Goal: Task Accomplishment & Management: Complete application form

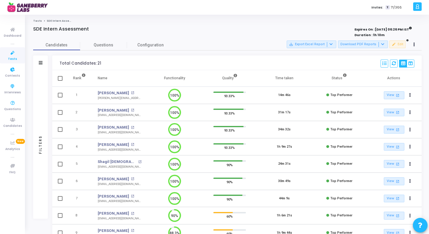
click at [12, 53] on icon at bounding box center [12, 52] width 12 height 7
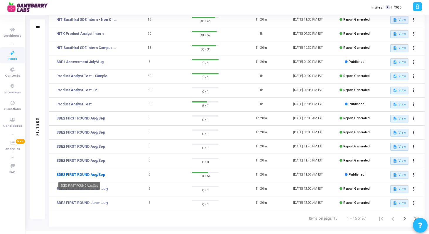
click at [69, 174] on link "SDE2 FIRST ROUND Aug/Sep" at bounding box center [80, 174] width 49 height 5
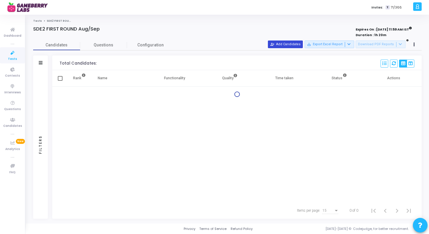
click at [302, 44] on button "person_add_alt Add Candidates" at bounding box center [285, 44] width 35 height 8
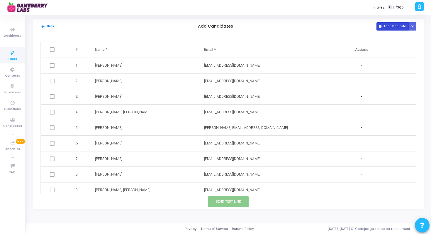
click at [384, 28] on button "Add Candidate" at bounding box center [393, 26] width 32 height 8
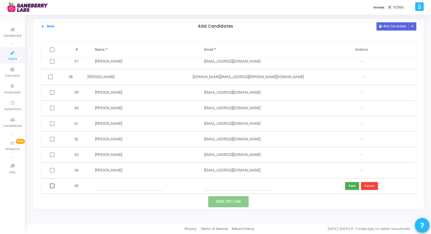
click at [131, 190] on td at bounding box center [143, 186] width 109 height 16
click at [127, 186] on input "text" at bounding box center [128, 186] width 67 height 10
paste input "[PERSON_NAME]"
type input "[PERSON_NAME]"
click at [235, 185] on input "text" at bounding box center [237, 186] width 67 height 10
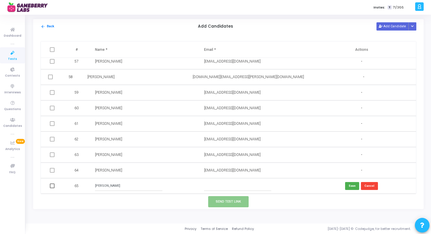
paste input "[EMAIL_ADDRESS][DOMAIN_NAME]"
type input "[EMAIL_ADDRESS][DOMAIN_NAME]"
click at [353, 185] on button "Save" at bounding box center [352, 186] width 14 height 8
click at [50, 185] on span at bounding box center [52, 185] width 5 height 5
click at [52, 188] on input "checkbox" at bounding box center [52, 188] width 0 height 0
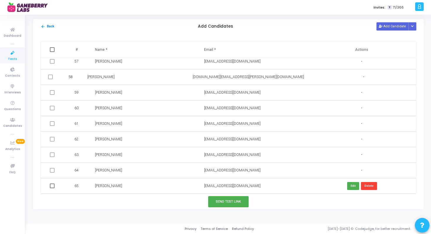
checkbox input "true"
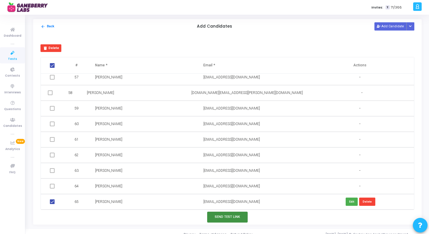
click at [225, 217] on button "Send Test Link" at bounding box center [227, 216] width 40 height 11
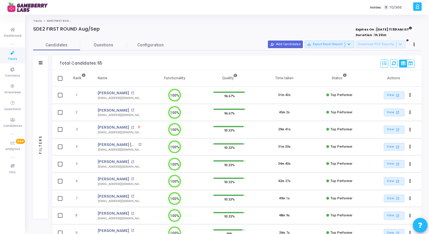
scroll to position [3, 3]
click at [283, 45] on button "person_add_alt Add Candidates" at bounding box center [285, 44] width 35 height 8
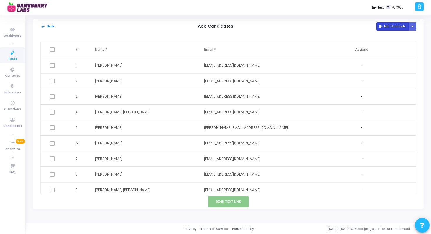
click at [382, 28] on button "Add Candidate" at bounding box center [393, 26] width 32 height 8
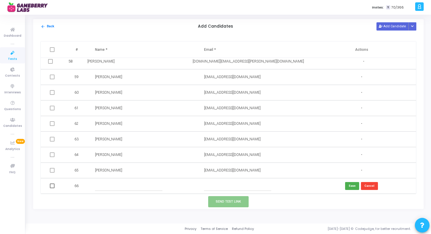
click at [111, 187] on input "text" at bounding box center [128, 186] width 67 height 10
paste input "Ankit"
type input "Ankit"
click at [215, 184] on input "text" at bounding box center [237, 186] width 67 height 10
paste input "[EMAIL_ADDRESS][DOMAIN_NAME]"
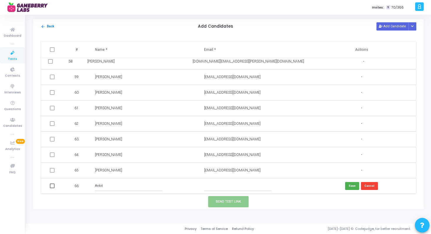
type input "[EMAIL_ADDRESS][DOMAIN_NAME]"
click at [352, 186] on button "Save" at bounding box center [352, 186] width 14 height 8
click at [53, 185] on span at bounding box center [52, 185] width 5 height 5
click at [52, 188] on input "checkbox" at bounding box center [52, 188] width 0 height 0
checkbox input "true"
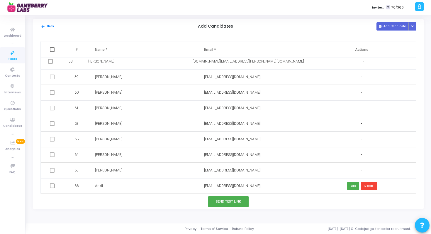
checkbox input "true"
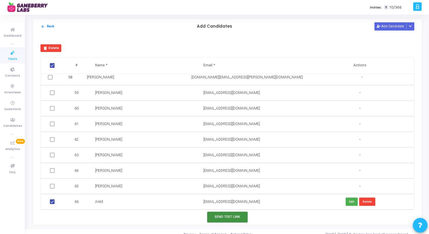
click at [220, 215] on button "Send Test Link" at bounding box center [227, 216] width 40 height 11
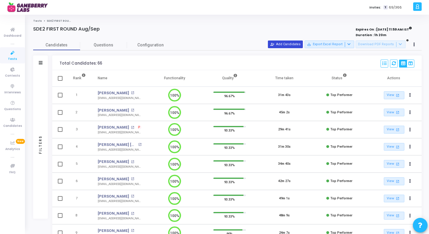
click at [299, 45] on button "person_add_alt Add Candidates" at bounding box center [285, 44] width 35 height 8
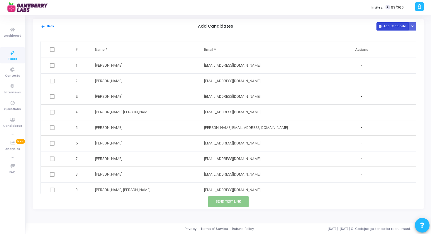
click at [393, 26] on button "Add Candidate" at bounding box center [393, 26] width 32 height 8
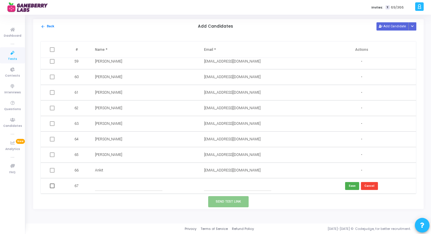
click at [104, 189] on input "text" at bounding box center [128, 186] width 67 height 10
paste input "ABHISHEK GUPTA"
type input "ABHISHEK GUPTA"
click at [216, 188] on input "text" at bounding box center [237, 186] width 67 height 10
paste input "[EMAIL_ADDRESS][DOMAIN_NAME]"
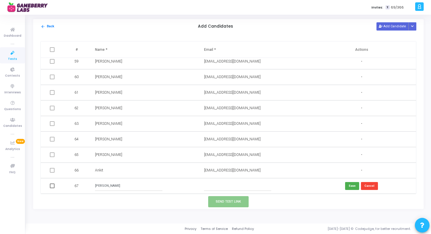
type input "[EMAIL_ADDRESS][DOMAIN_NAME]"
click at [350, 186] on button "Save" at bounding box center [352, 186] width 14 height 8
click at [51, 186] on span at bounding box center [52, 185] width 5 height 5
click at [52, 188] on input "checkbox" at bounding box center [52, 188] width 0 height 0
checkbox input "true"
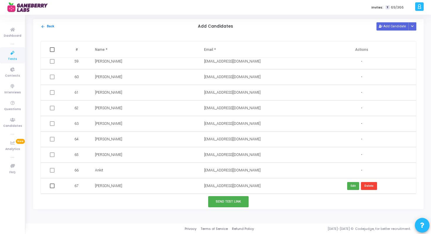
checkbox input "true"
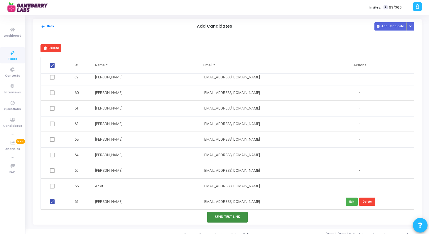
click at [239, 220] on button "Send Test Link" at bounding box center [227, 216] width 40 height 11
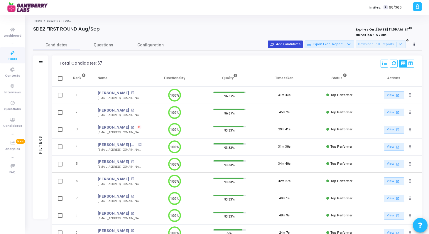
click at [298, 44] on button "person_add_alt Add Candidates" at bounding box center [285, 44] width 35 height 8
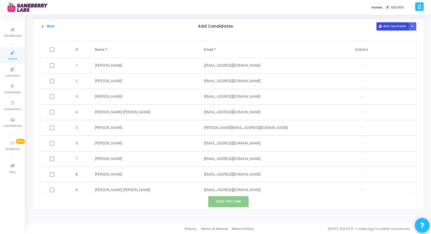
click at [386, 29] on button "Add Candidate" at bounding box center [393, 26] width 32 height 8
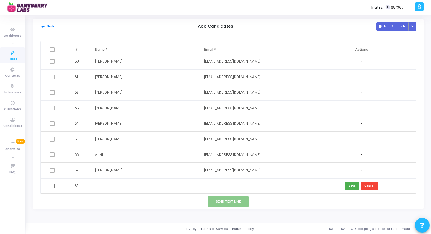
click at [118, 187] on input "text" at bounding box center [128, 186] width 67 height 10
paste input "[PERSON_NAME]"
type input "[PERSON_NAME]"
click at [216, 185] on input "text" at bounding box center [237, 186] width 67 height 10
paste input "[EMAIL_ADDRESS][DOMAIN_NAME]"
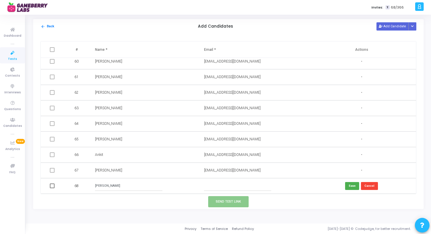
type input "[EMAIL_ADDRESS][DOMAIN_NAME]"
click at [352, 186] on button "Save" at bounding box center [352, 186] width 14 height 8
click at [54, 185] on span at bounding box center [52, 185] width 5 height 5
click at [52, 188] on input "checkbox" at bounding box center [52, 188] width 0 height 0
checkbox input "true"
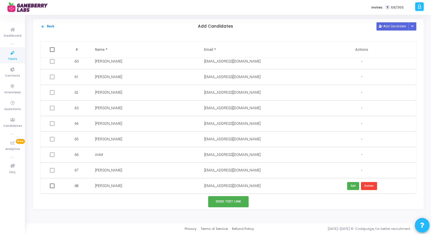
checkbox input "true"
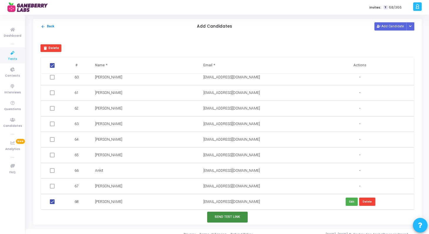
click at [221, 220] on button "Send Test Link" at bounding box center [227, 216] width 40 height 11
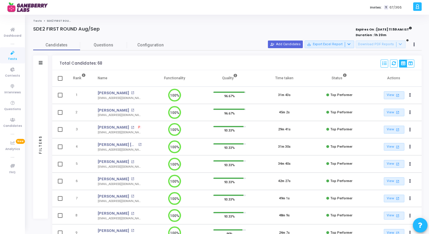
click at [15, 55] on icon at bounding box center [12, 52] width 12 height 7
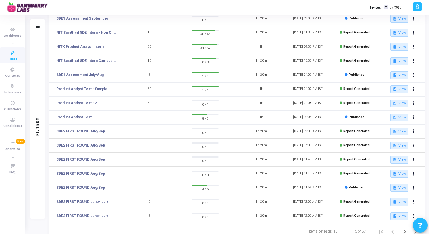
scroll to position [78, 0]
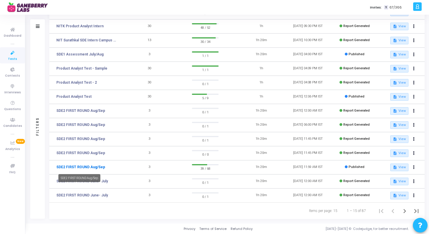
click at [92, 167] on link "SDE2 FIRST ROUND Aug/Sep" at bounding box center [80, 166] width 49 height 5
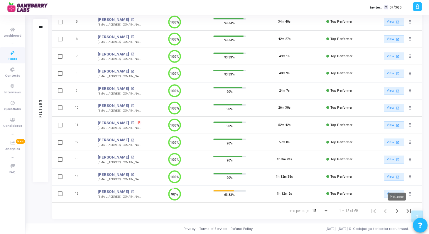
click at [398, 209] on icon "Next page" at bounding box center [397, 211] width 8 height 8
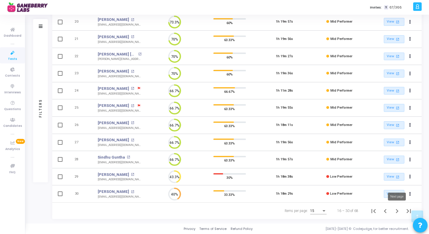
click at [397, 210] on icon "Next page" at bounding box center [397, 211] width 8 height 8
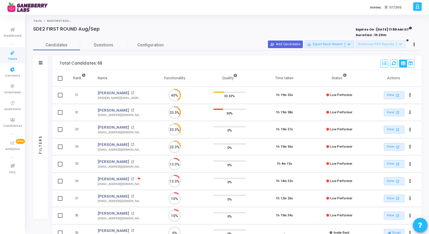
click at [13, 60] on span "Tests" at bounding box center [12, 59] width 9 height 5
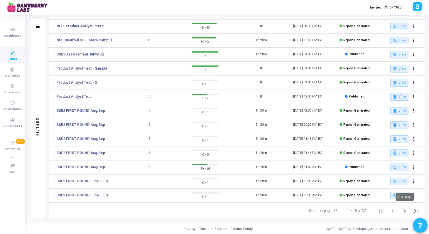
click at [407, 211] on icon "Next page" at bounding box center [404, 211] width 8 height 8
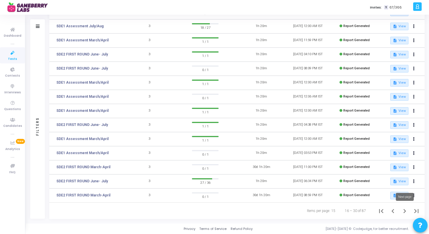
click at [404, 210] on icon "Next page" at bounding box center [404, 211] width 8 height 8
click at [394, 212] on icon "Previous page" at bounding box center [393, 211] width 8 height 8
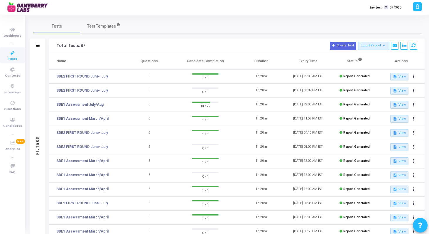
click at [394, 212] on td "description View" at bounding box center [401, 217] width 47 height 14
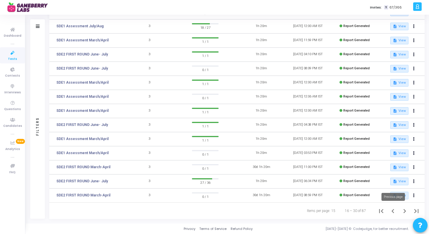
click at [393, 210] on icon "Previous page" at bounding box center [393, 211] width 8 height 8
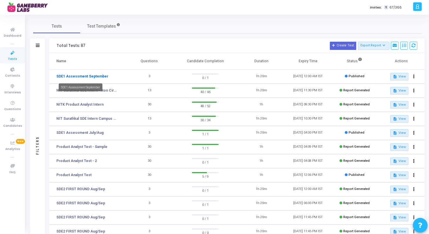
click at [84, 77] on link "SDE1 Assessment September" at bounding box center [82, 76] width 52 height 5
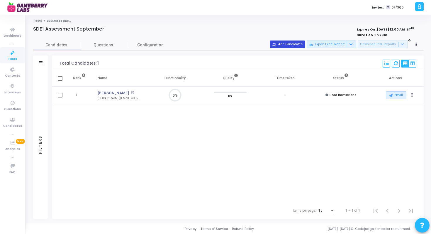
click at [290, 47] on button "person_add_alt Add Candidates" at bounding box center [287, 44] width 35 height 8
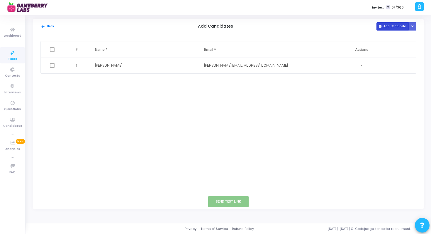
click at [392, 25] on button "Add Candidate" at bounding box center [393, 26] width 32 height 8
click at [108, 82] on input "text" at bounding box center [128, 81] width 67 height 10
paste input "[PERSON_NAME]"
type input "[PERSON_NAME]"
click at [215, 80] on input "text" at bounding box center [237, 81] width 67 height 10
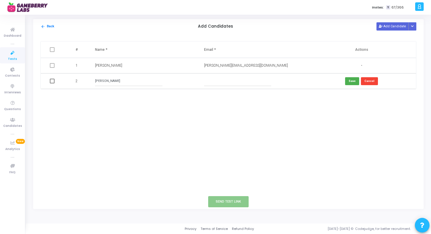
paste input "[EMAIL_ADDRESS][DOMAIN_NAME]"
type input "[EMAIL_ADDRESS][DOMAIN_NAME]"
click at [351, 81] on button "Save" at bounding box center [352, 81] width 14 height 8
click at [52, 81] on span at bounding box center [52, 81] width 5 height 5
click at [52, 83] on input "checkbox" at bounding box center [52, 83] width 0 height 0
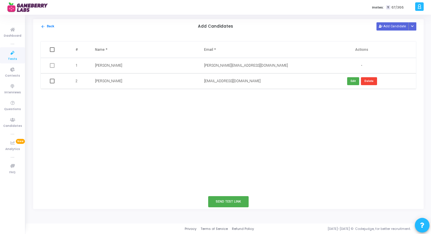
checkbox input "true"
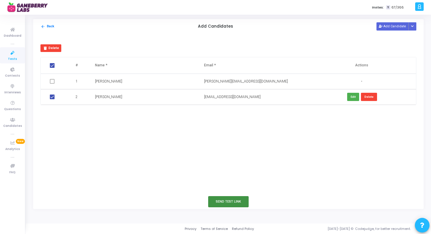
click at [228, 201] on button "Send Test Link" at bounding box center [228, 201] width 40 height 11
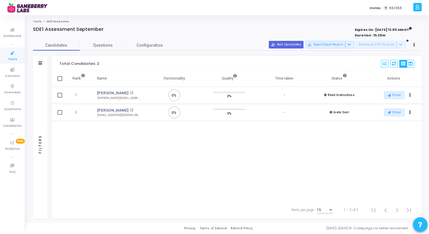
scroll to position [3, 3]
click at [11, 52] on icon at bounding box center [12, 52] width 12 height 7
